Goal: Transaction & Acquisition: Purchase product/service

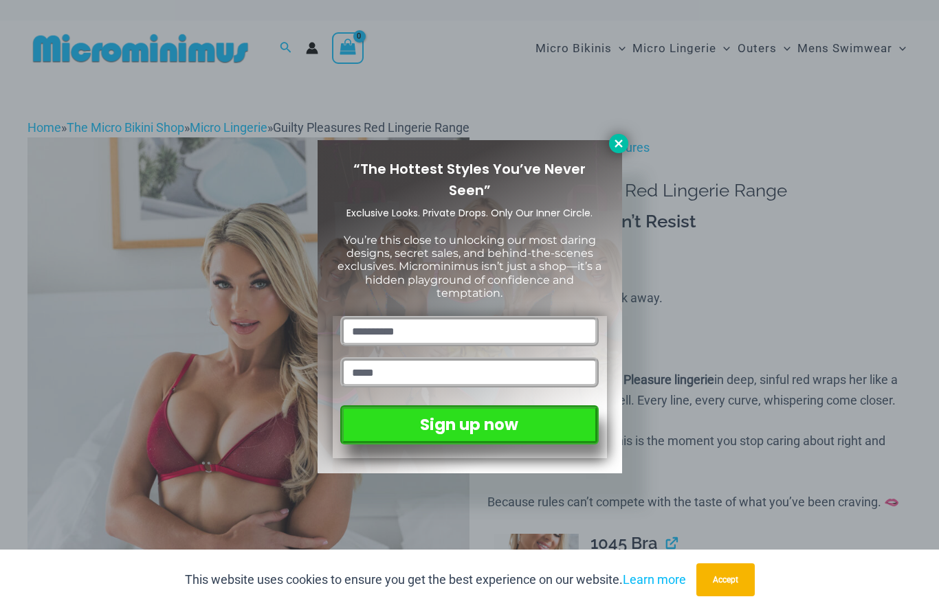
click at [618, 144] on icon at bounding box center [618, 144] width 8 height 8
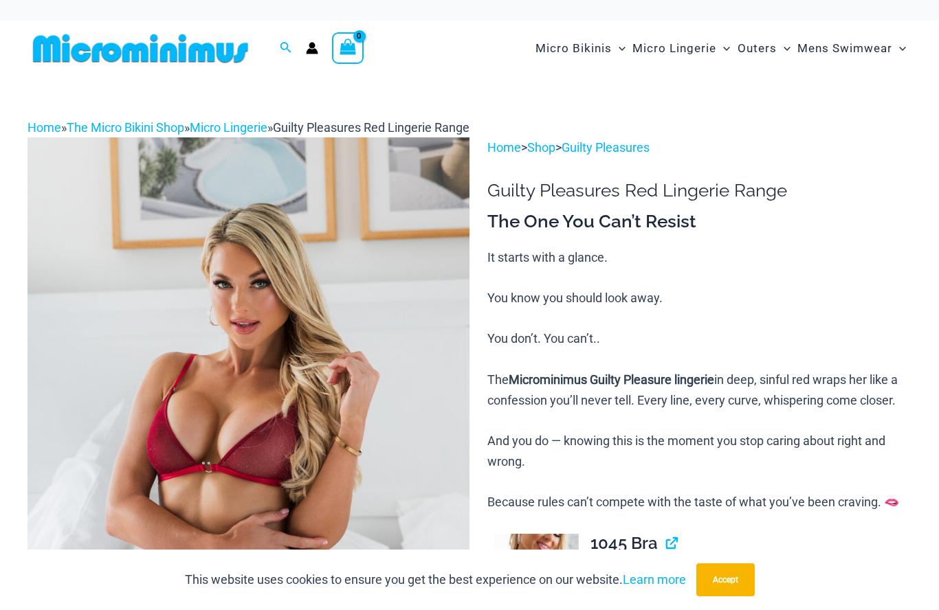
click at [129, 52] on img at bounding box center [140, 48] width 226 height 31
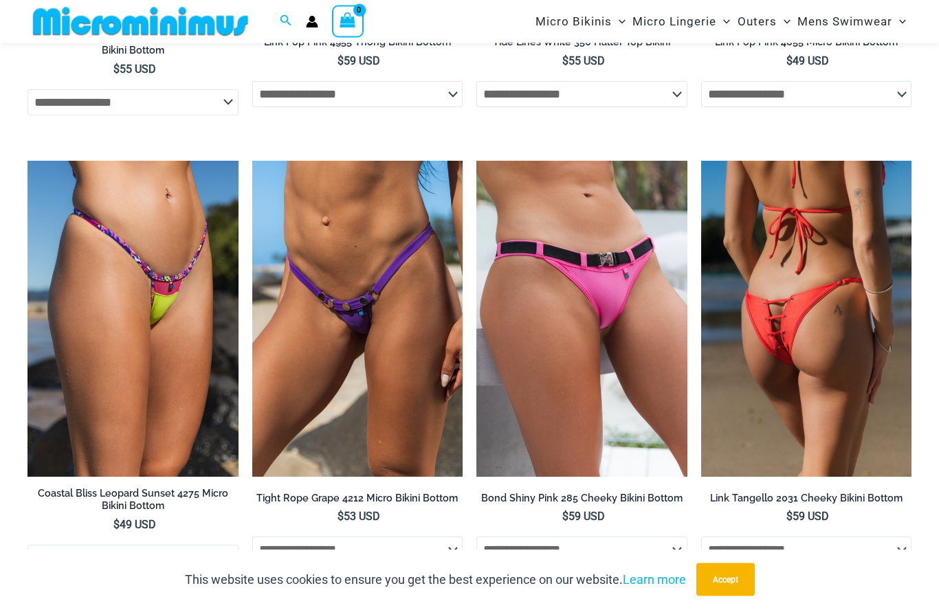
scroll to position [4002, 0]
click at [763, 312] on img at bounding box center [806, 319] width 211 height 316
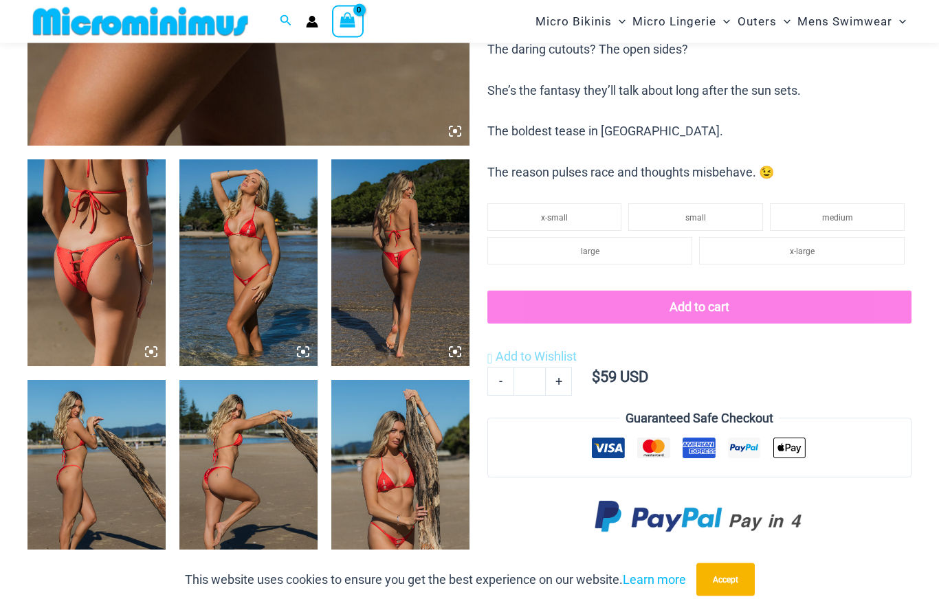
scroll to position [651, 0]
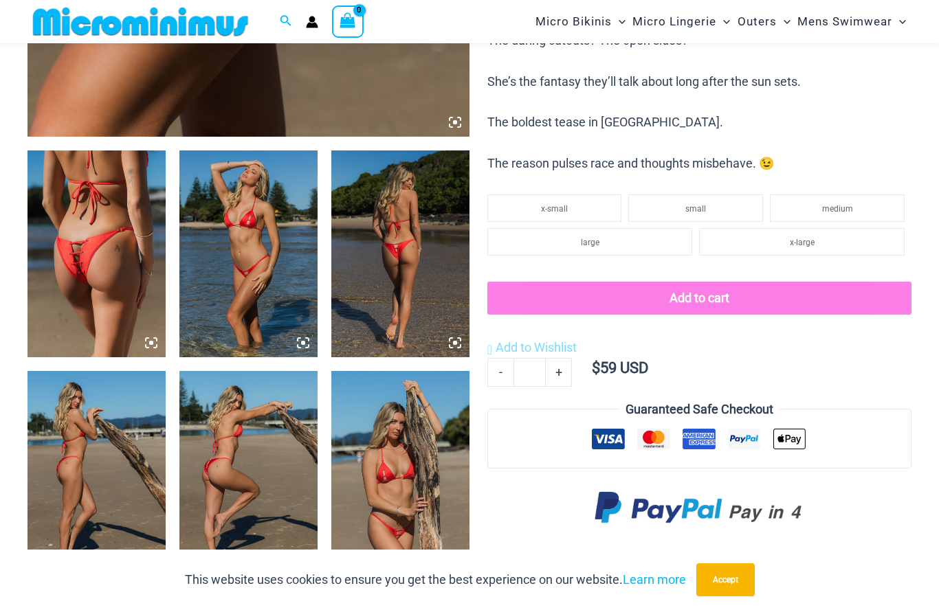
click at [74, 324] on img at bounding box center [96, 254] width 138 height 207
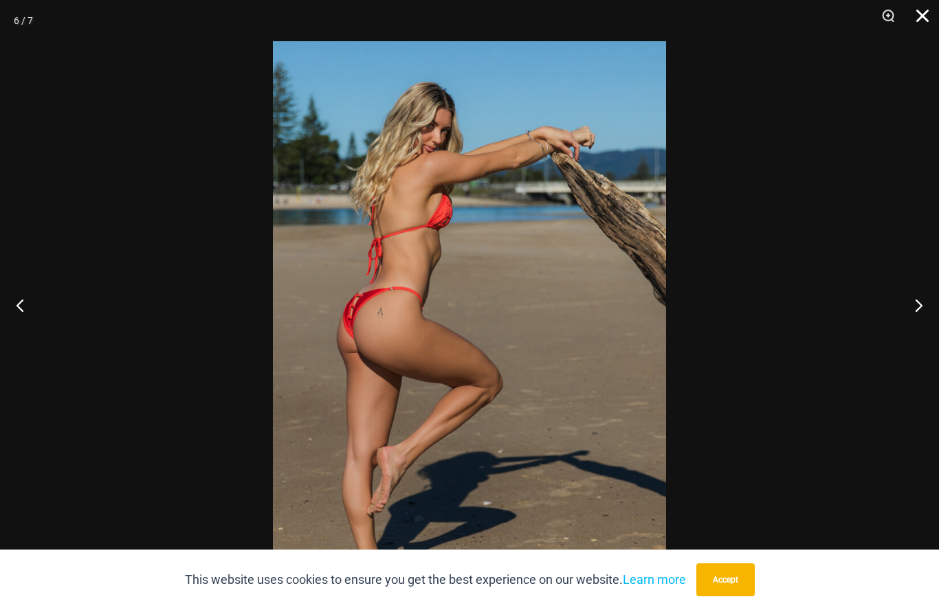
click at [933, 30] on button "Close" at bounding box center [917, 20] width 34 height 41
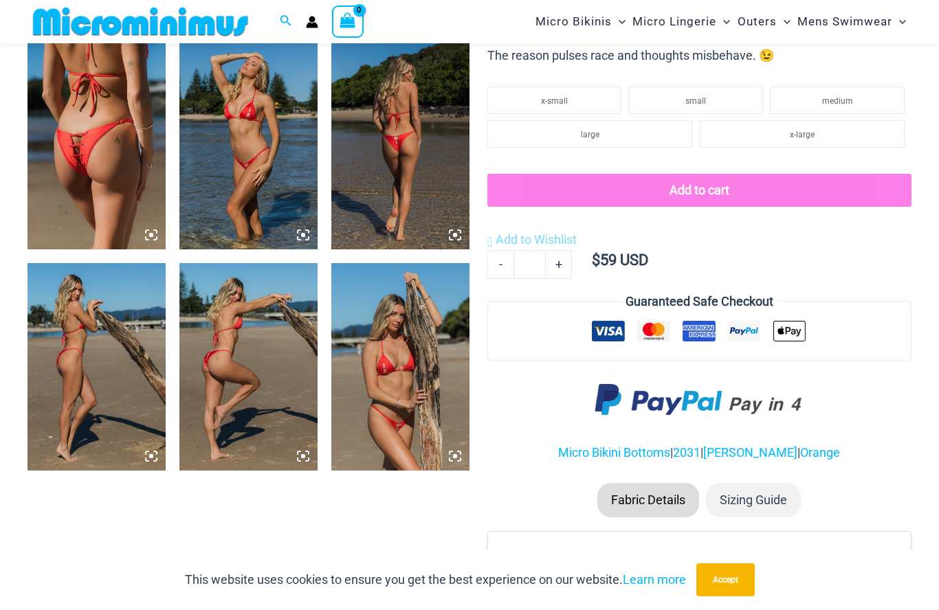
scroll to position [757, 0]
